Goal: Navigation & Orientation: Find specific page/section

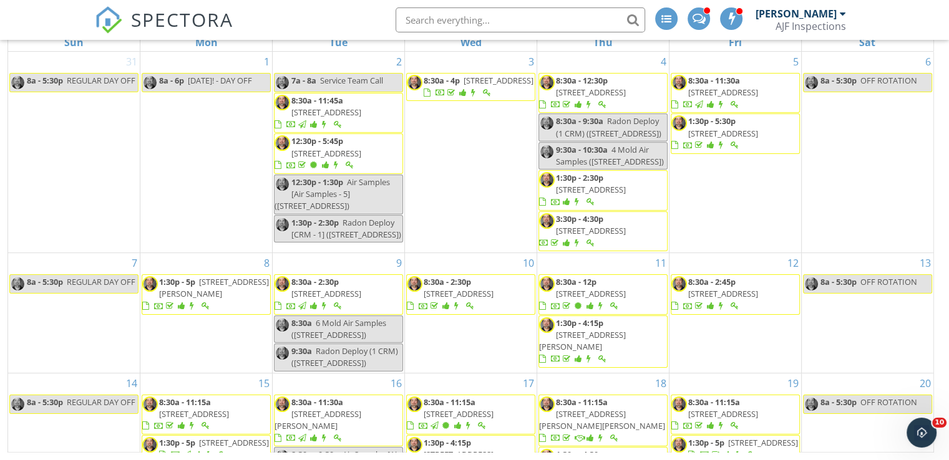
scroll to position [268, 0]
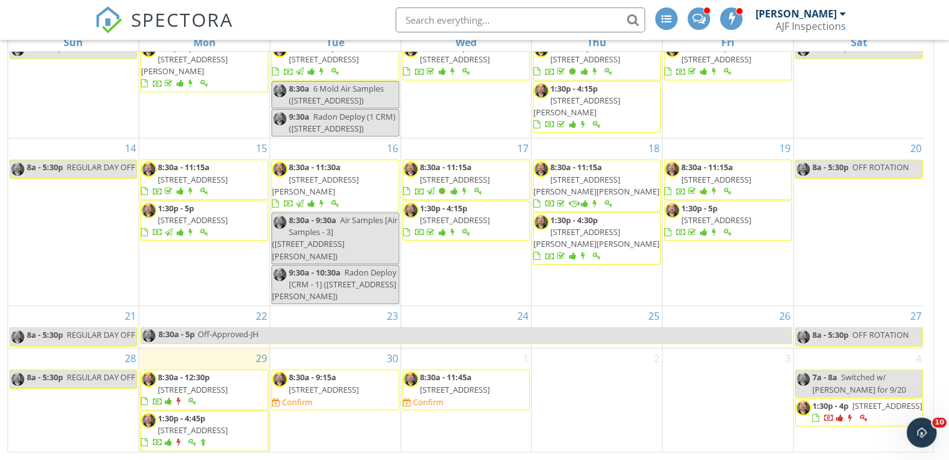
click at [639, 416] on div "2" at bounding box center [596, 401] width 130 height 104
